Goal: Task Accomplishment & Management: Use online tool/utility

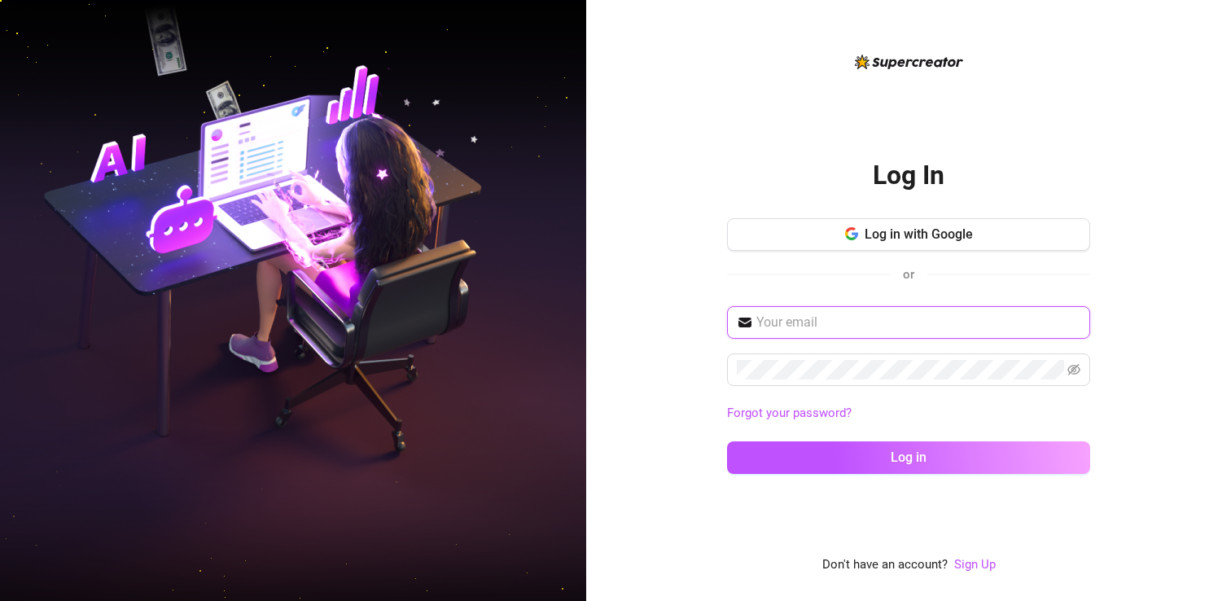
click at [834, 323] on input "text" at bounding box center [918, 323] width 324 height 20
type input "alex@doristalent.com"
click at [727, 441] on button "Log in" at bounding box center [908, 457] width 363 height 33
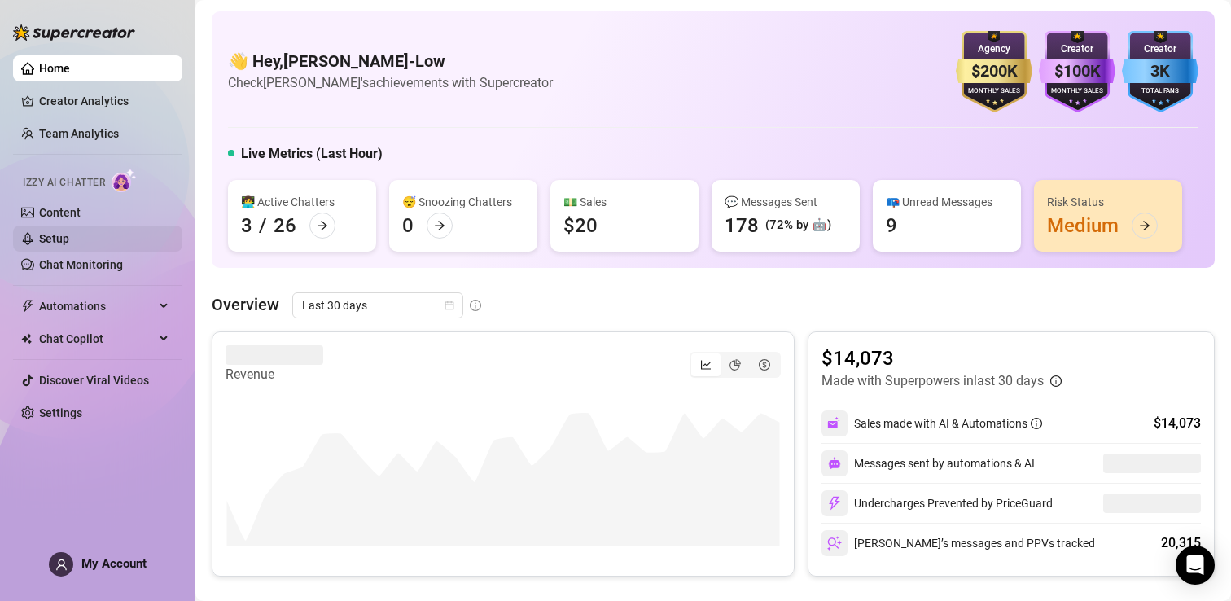
click at [69, 239] on link "Setup" at bounding box center [54, 238] width 30 height 13
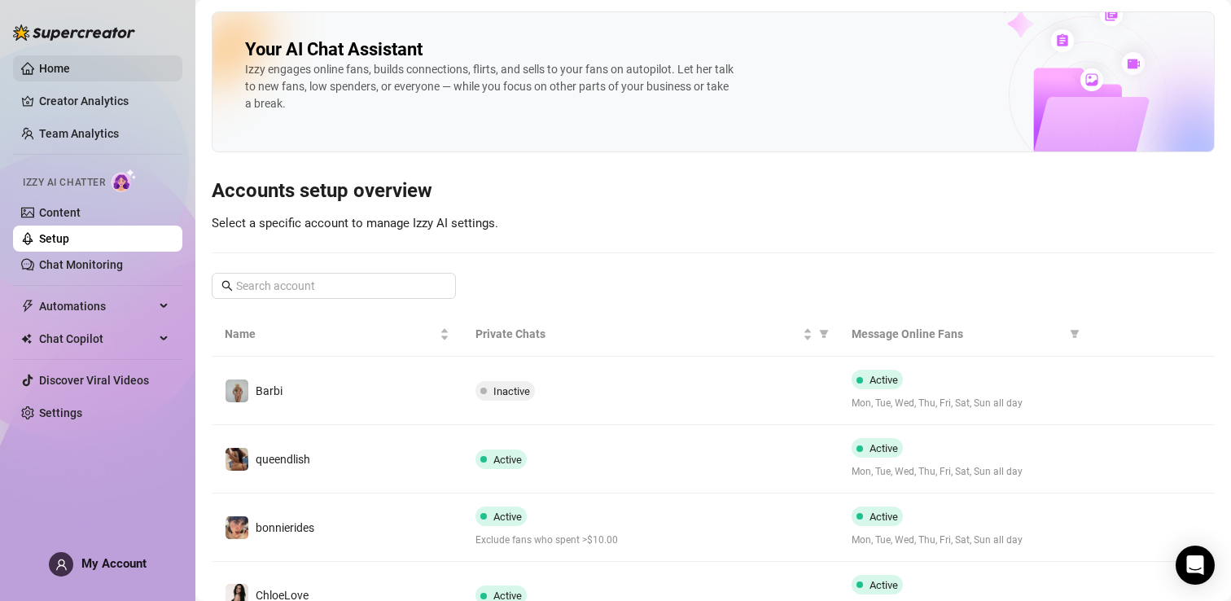
click at [59, 62] on link "Home" at bounding box center [54, 68] width 31 height 13
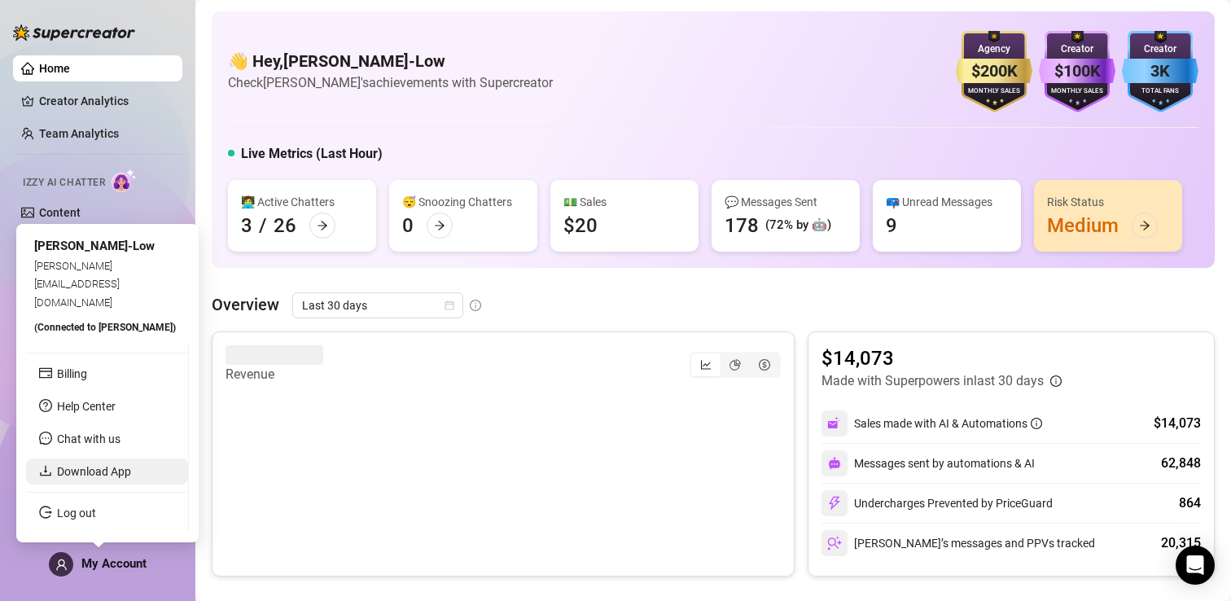
click at [91, 473] on link "Download App" at bounding box center [94, 471] width 74 height 13
